Goal: Task Accomplishment & Management: Use online tool/utility

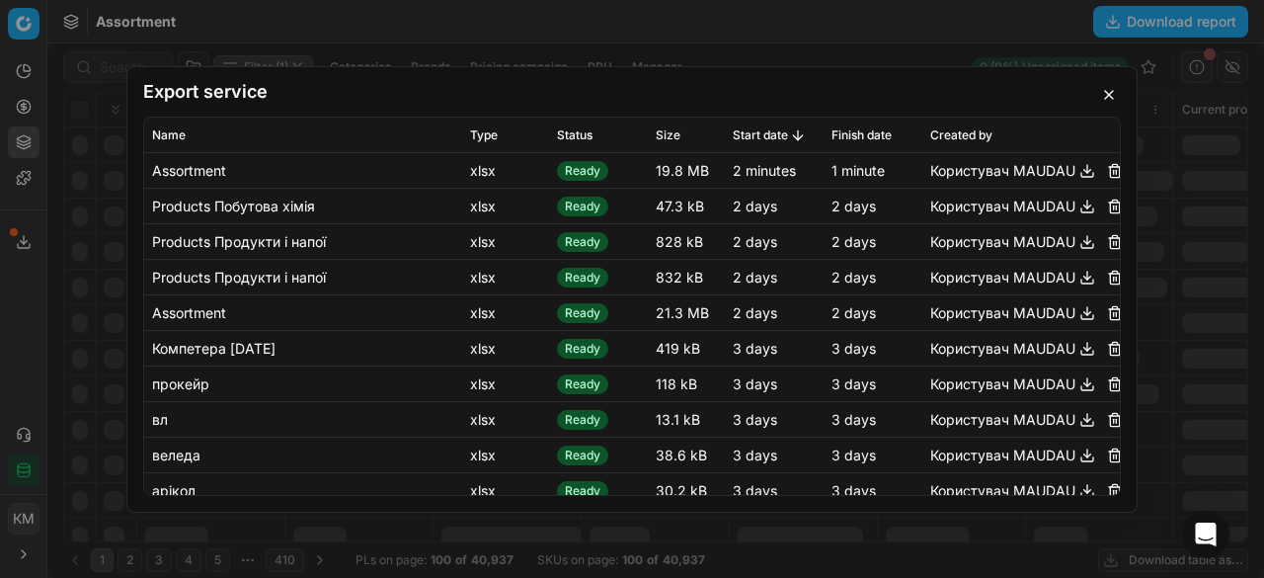
click at [1110, 96] on button "button" at bounding box center [1109, 95] width 24 height 24
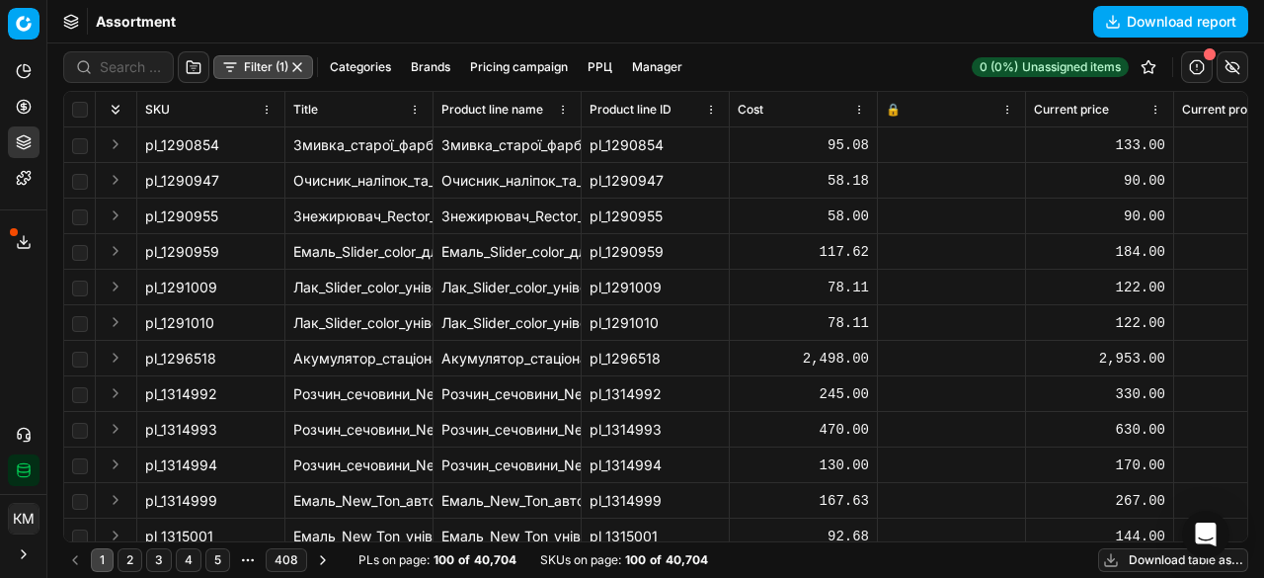
click at [1162, 550] on button "Download table as..." at bounding box center [1173, 560] width 150 height 24
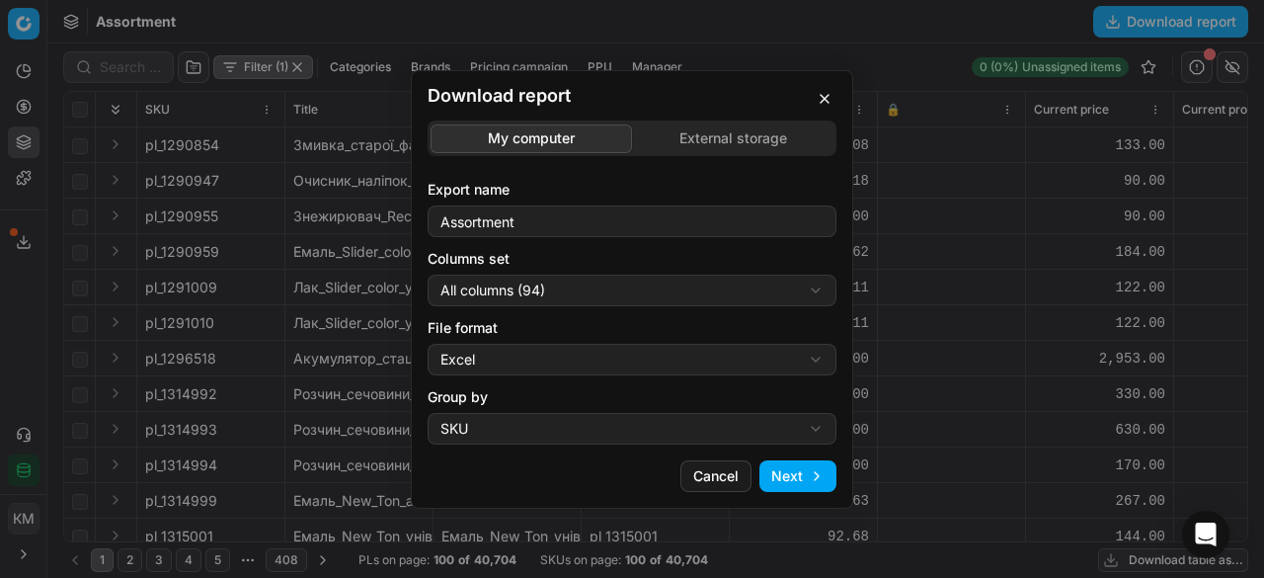
click at [804, 482] on button "Next" at bounding box center [798, 476] width 77 height 32
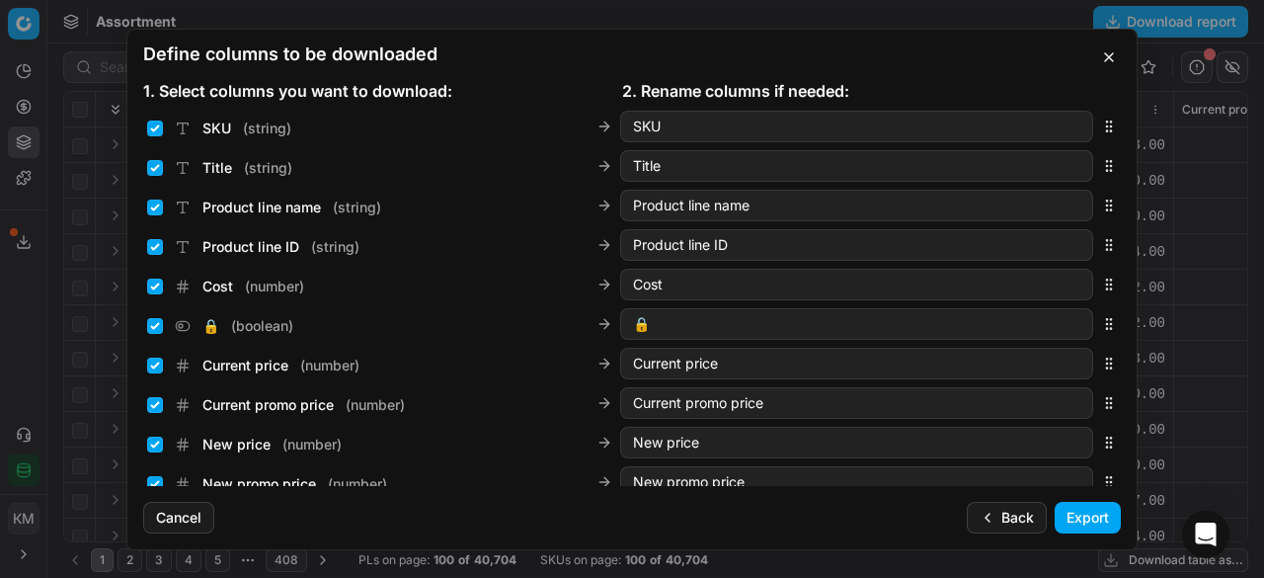
click at [1085, 507] on button "Export" at bounding box center [1088, 518] width 66 height 32
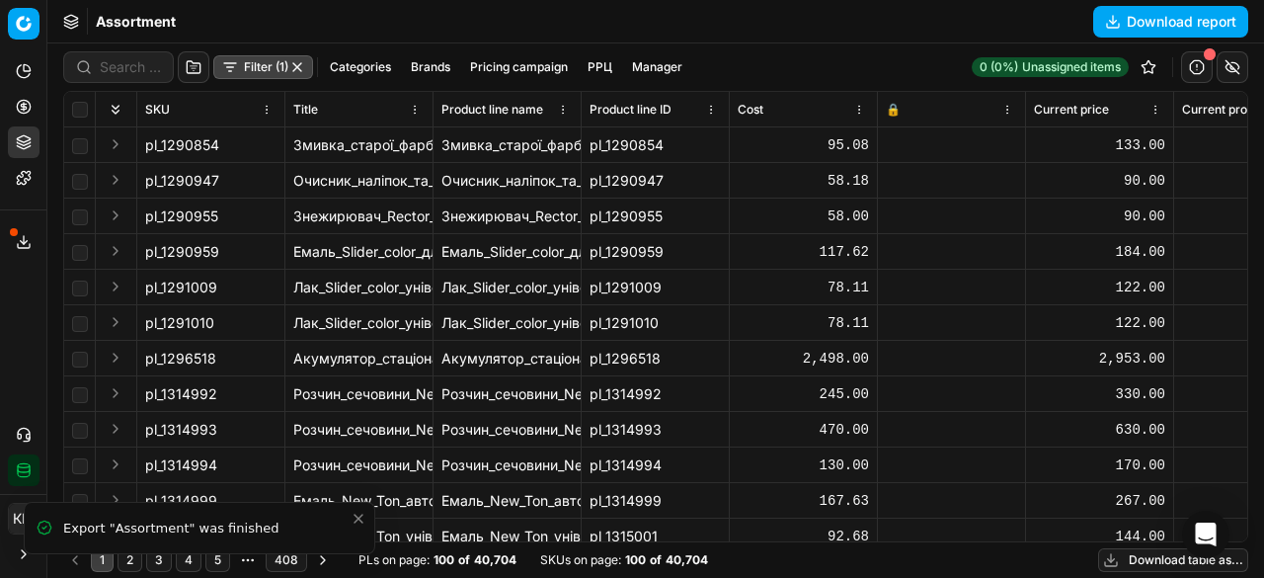
click at [42, 244] on button "Toggle Sidebar" at bounding box center [47, 289] width 16 height 578
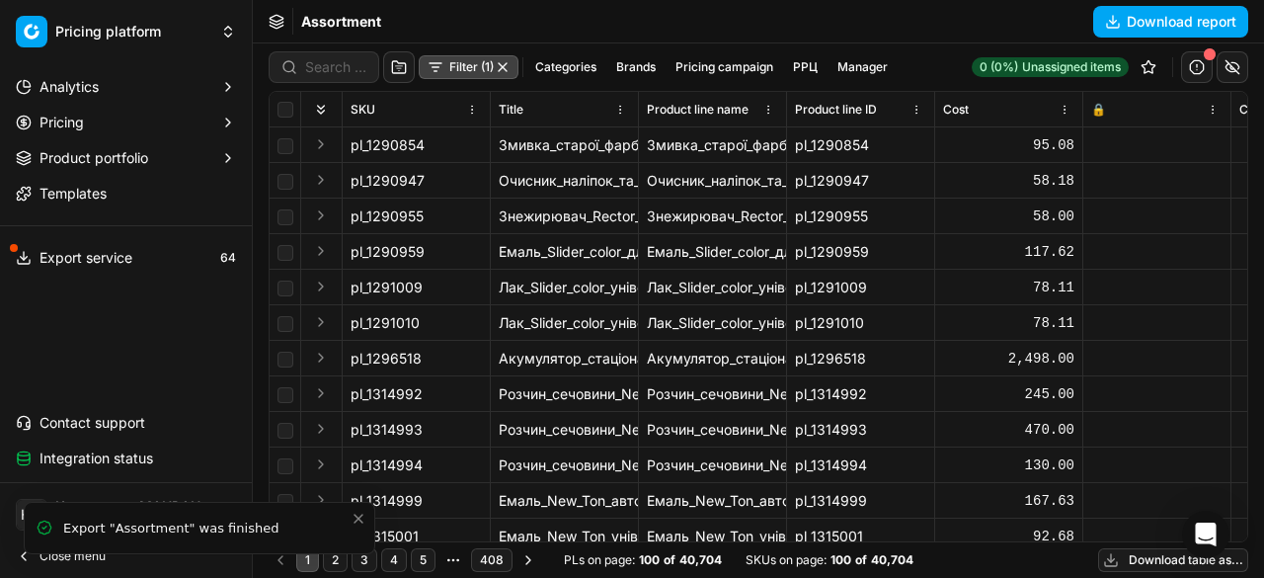
click at [30, 252] on icon at bounding box center [24, 258] width 16 height 16
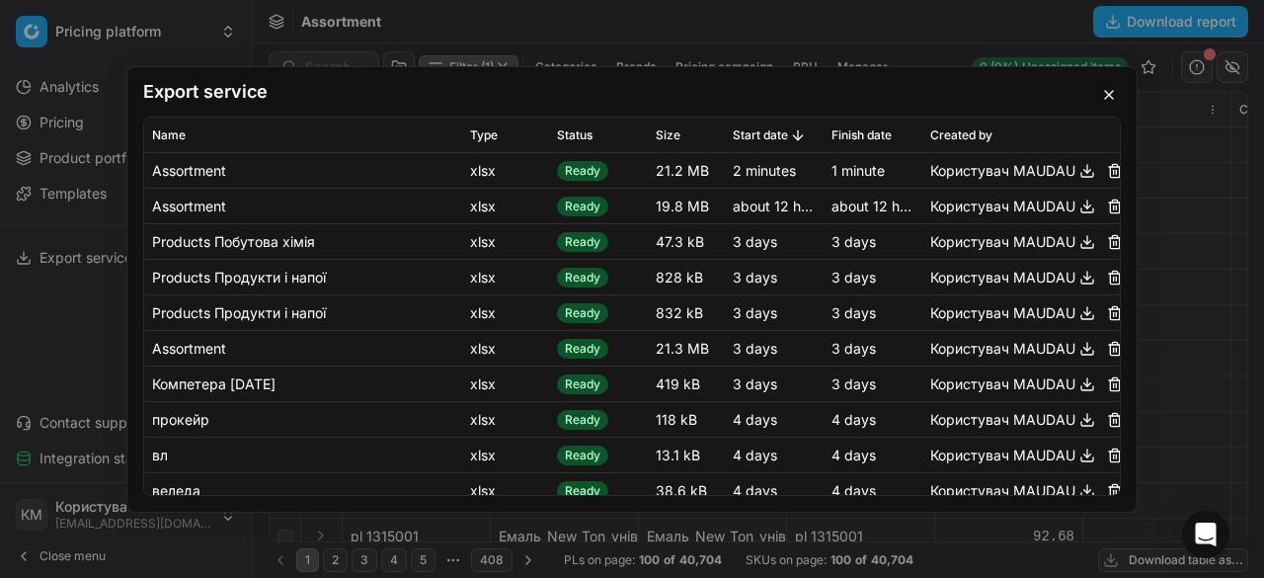
click at [1076, 177] on button "button" at bounding box center [1088, 170] width 24 height 24
